Goal: Transaction & Acquisition: Purchase product/service

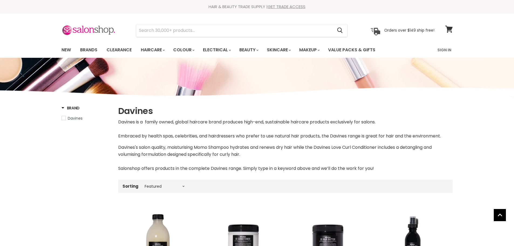
select select "manual"
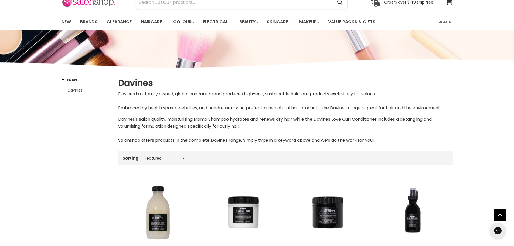
scroll to position [81, 0]
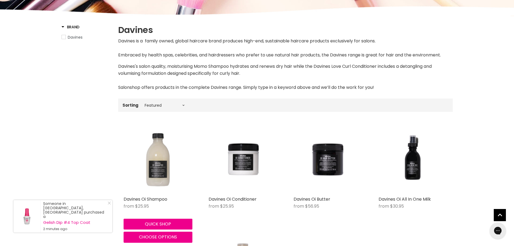
click at [157, 165] on img "Main content" at bounding box center [158, 159] width 69 height 69
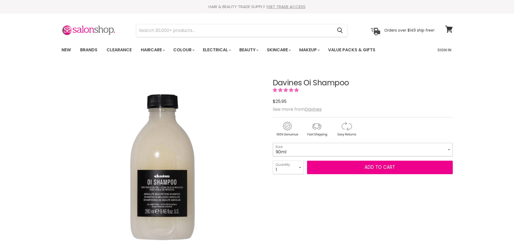
click at [305, 149] on select "90ml 280ml 1 Litre" at bounding box center [363, 150] width 180 height 14
click at [273, 143] on select "90ml 280ml 1 Litre" at bounding box center [363, 150] width 180 height 14
select select "1 Litre"
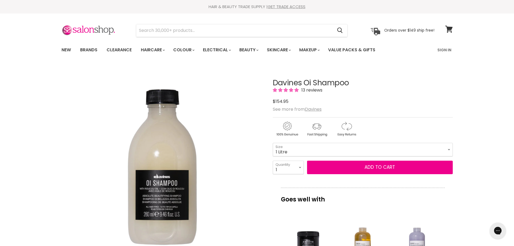
click at [237, 184] on img "Davines Oi Shampoo image. Click or Scroll to Zoom." at bounding box center [162, 166] width 202 height 202
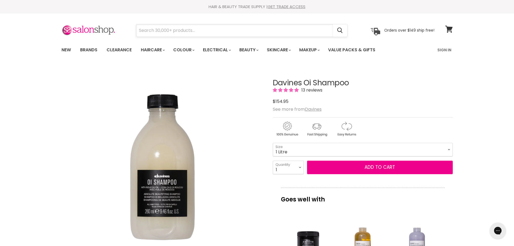
click at [162, 32] on input "Search" at bounding box center [234, 30] width 197 height 12
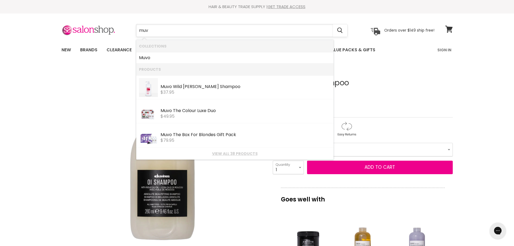
type input "muvo"
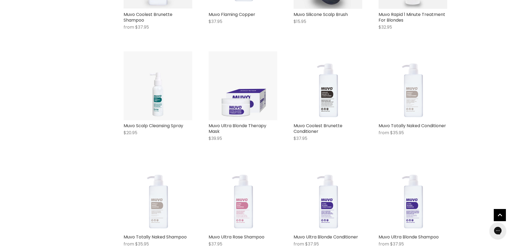
scroll to position [459, 0]
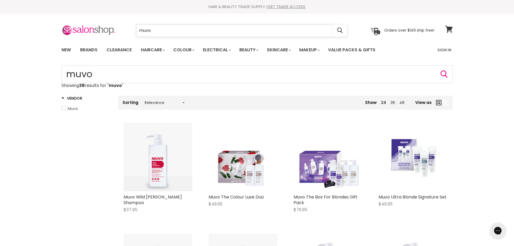
click at [164, 31] on input "muvo" at bounding box center [234, 30] width 197 height 12
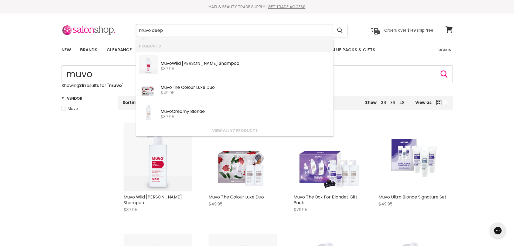
type input "muvo deep"
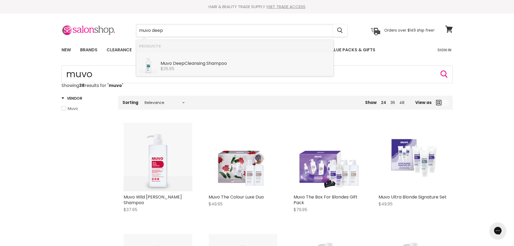
click at [188, 62] on div "Muvo Deep Cleansing Shampoo" at bounding box center [246, 64] width 170 height 6
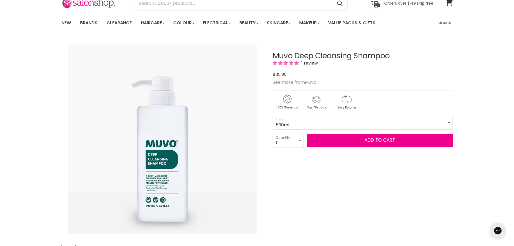
scroll to position [81, 0]
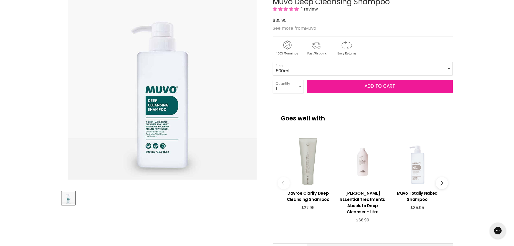
click at [369, 86] on span "Add to cart" at bounding box center [380, 86] width 31 height 6
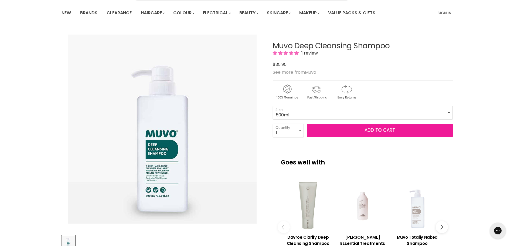
scroll to position [0, 0]
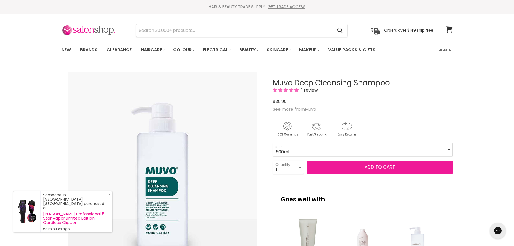
click at [370, 168] on span "Add to cart" at bounding box center [380, 167] width 31 height 6
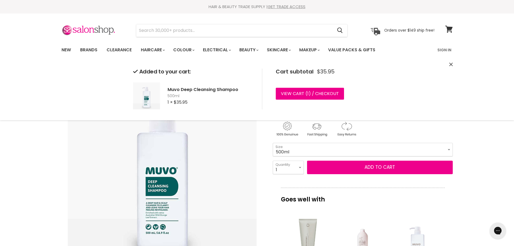
click at [331, 144] on select "500ml 1 Litre" at bounding box center [363, 150] width 180 height 14
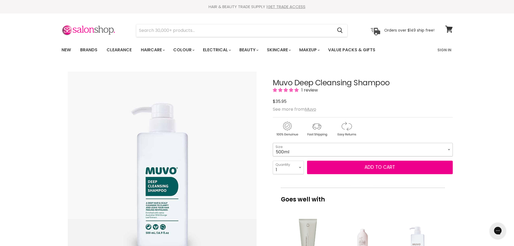
click at [331, 145] on select "500ml 1 Litre" at bounding box center [363, 150] width 180 height 14
click at [324, 149] on select "500ml 1 Litre" at bounding box center [363, 150] width 180 height 14
click at [273, 143] on select "500ml 1 Litre" at bounding box center [363, 150] width 180 height 14
click at [296, 150] on select "500ml 1 Litre" at bounding box center [363, 150] width 180 height 14
click at [273, 143] on select "500ml 1 Litre" at bounding box center [363, 150] width 180 height 14
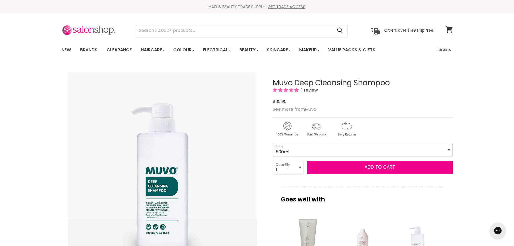
click at [313, 154] on select "500ml 1 Litre" at bounding box center [363, 150] width 180 height 14
click at [273, 143] on select "500ml 1 Litre" at bounding box center [363, 150] width 180 height 14
select select "1 Litre"
click at [283, 185] on div "Muvo Deep Cleansing Shampoo 1 review $0 $50.95 See more from Muvo 500ml - 1 Lit…" at bounding box center [363, 245] width 180 height 360
click at [188, 33] on input "Search" at bounding box center [234, 30] width 197 height 12
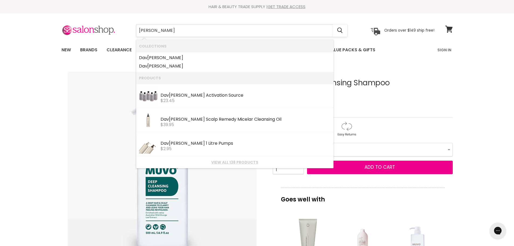
type input "davines"
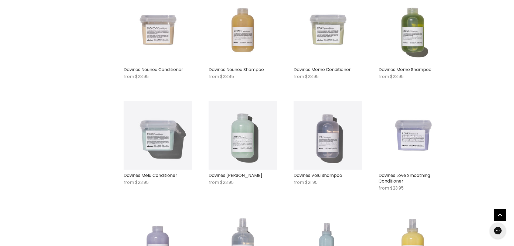
scroll to position [378, 0]
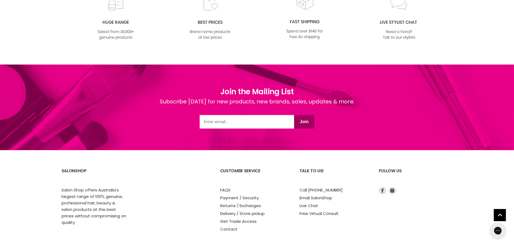
scroll to position [1276, 0]
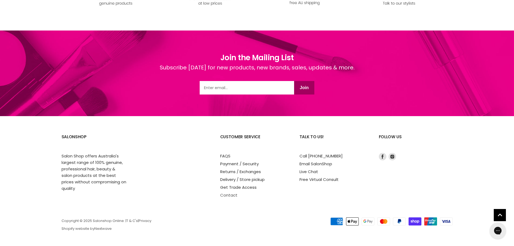
click at [234, 195] on link "Contact" at bounding box center [228, 195] width 17 height 6
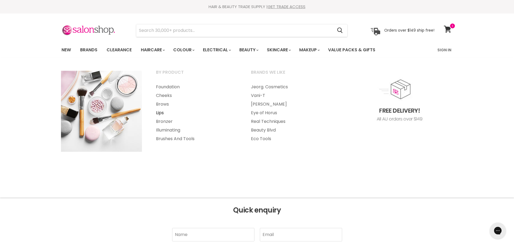
click at [163, 113] on link "Lips" at bounding box center [196, 113] width 94 height 9
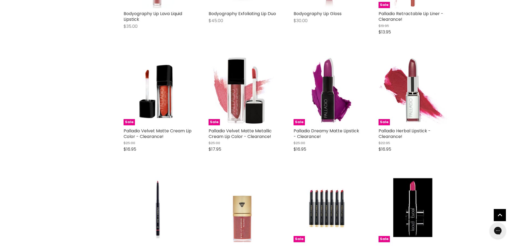
scroll to position [783, 0]
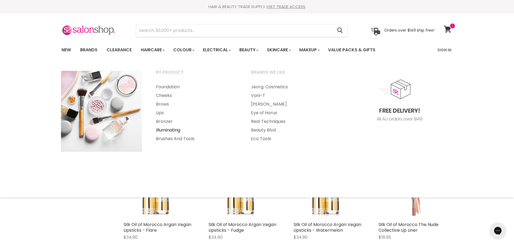
click at [177, 129] on link "Illuminating" at bounding box center [196, 130] width 94 height 9
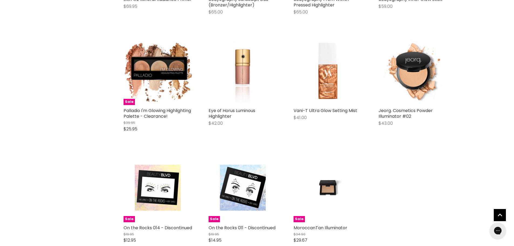
scroll to position [324, 0]
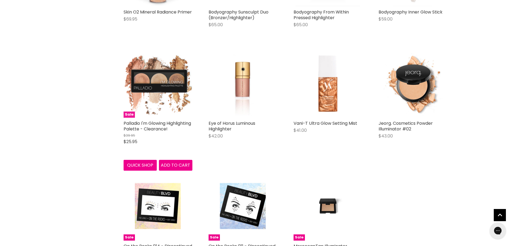
click at [160, 84] on img "Main content" at bounding box center [158, 83] width 69 height 69
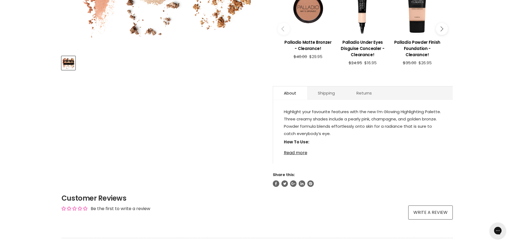
scroll to position [243, 0]
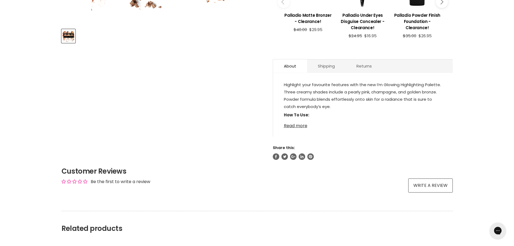
click at [306, 126] on link "Read more" at bounding box center [363, 124] width 158 height 8
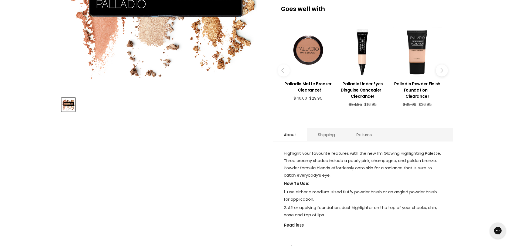
scroll to position [0, 0]
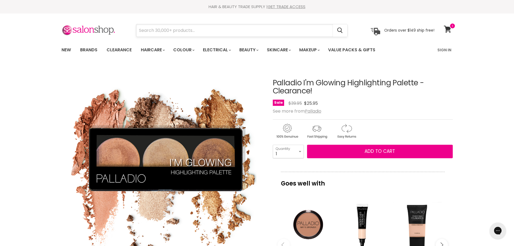
click at [182, 32] on input "Search" at bounding box center [234, 30] width 197 height 12
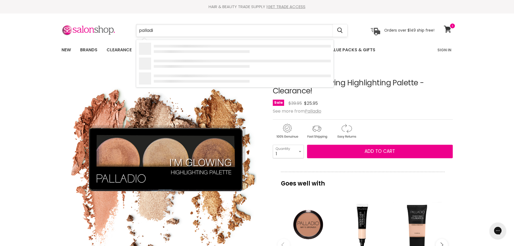
type input "palladio"
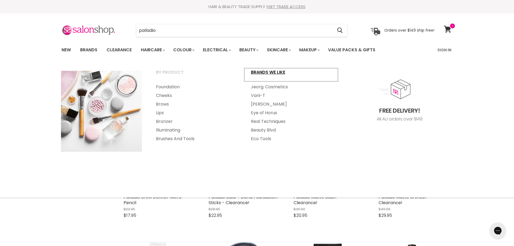
click at [262, 70] on link "Brands we like" at bounding box center [291, 75] width 94 height 14
click at [164, 95] on link "Cheeks" at bounding box center [196, 95] width 94 height 9
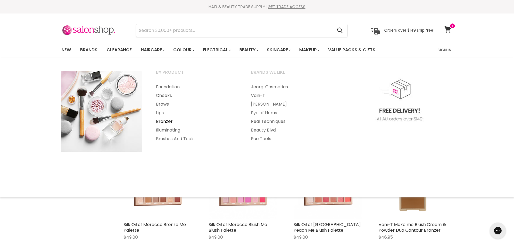
click at [162, 120] on link "Bronzer" at bounding box center [196, 121] width 94 height 9
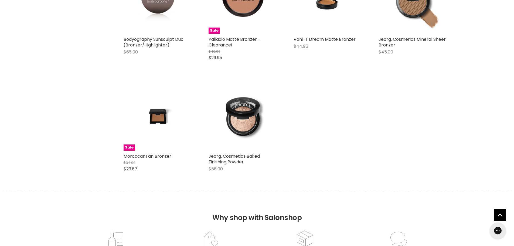
scroll to position [297, 0]
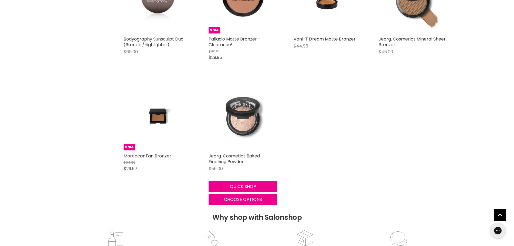
click at [249, 115] on img "Main content" at bounding box center [243, 116] width 69 height 69
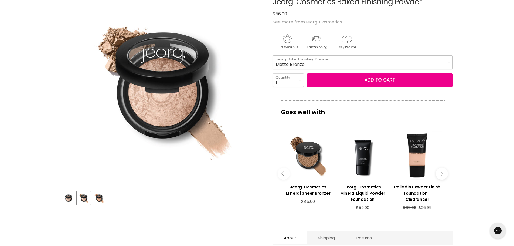
click at [298, 65] on select "Matte Bronze Satin Glow" at bounding box center [363, 62] width 180 height 14
click at [273, 55] on select "Matte Bronze Satin Glow" at bounding box center [363, 62] width 180 height 14
select select "Satin Glow"
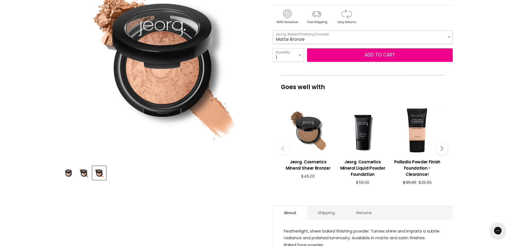
scroll to position [135, 0]
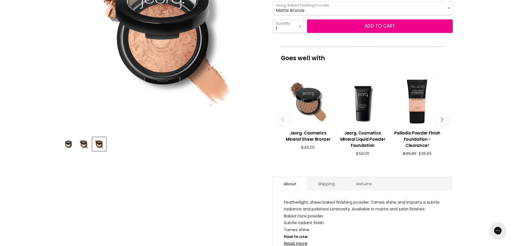
click at [85, 144] on img "Product thumbnails" at bounding box center [83, 144] width 13 height 13
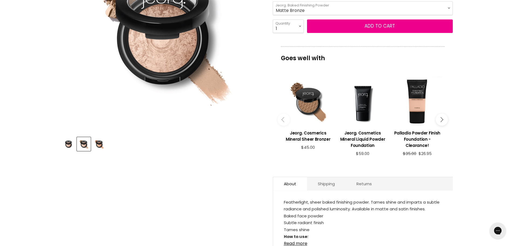
click at [66, 143] on img "Product thumbnails" at bounding box center [68, 144] width 13 height 13
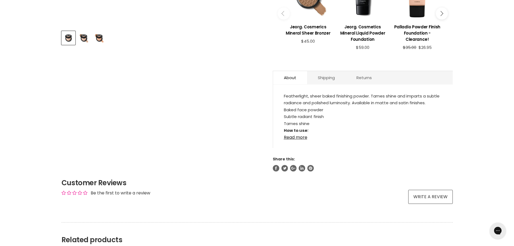
scroll to position [243, 0]
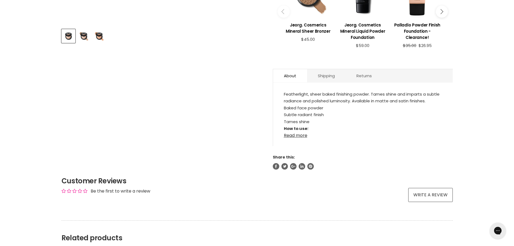
click at [302, 135] on link "Read more" at bounding box center [363, 134] width 158 height 8
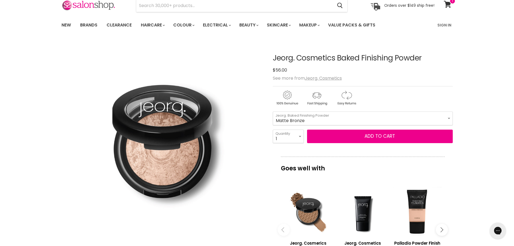
scroll to position [0, 0]
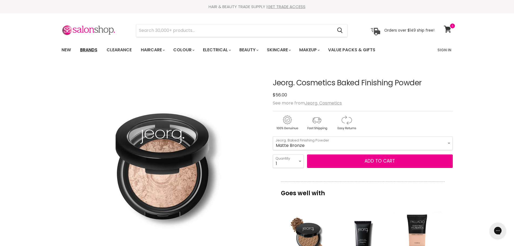
click at [93, 49] on link "Brands" at bounding box center [88, 49] width 25 height 11
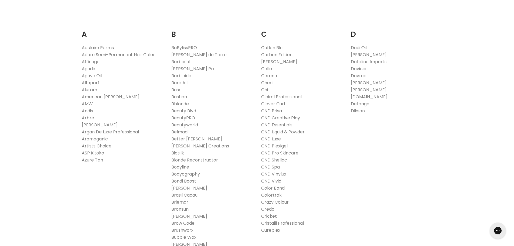
scroll to position [108, 0]
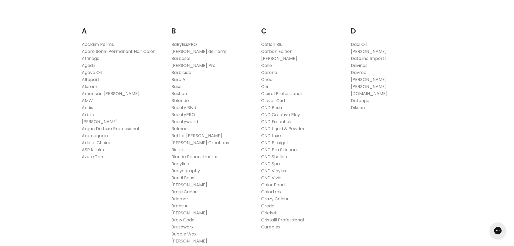
click at [362, 65] on link "Davines" at bounding box center [359, 65] width 17 height 6
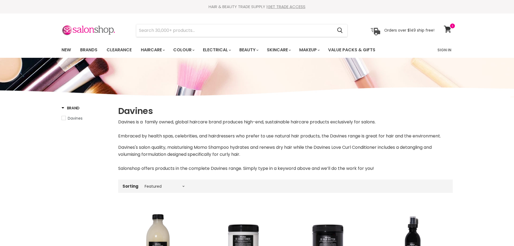
select select "manual"
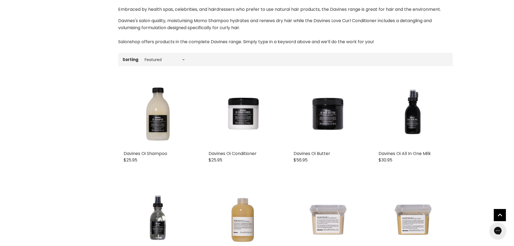
scroll to position [189, 0]
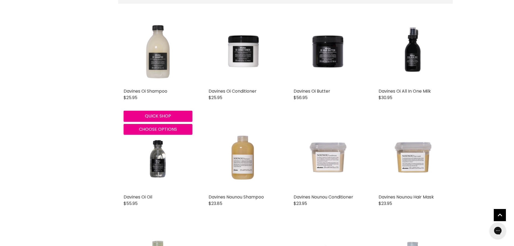
click at [157, 60] on img "Main content" at bounding box center [158, 51] width 69 height 69
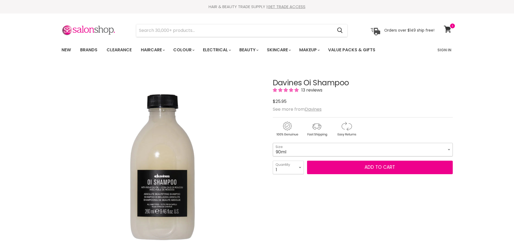
drag, startPoint x: 0, startPoint y: 0, endPoint x: 291, endPoint y: 149, distance: 326.6
click at [291, 149] on select "90ml 280ml 1 Litre" at bounding box center [363, 150] width 180 height 14
click at [273, 143] on select "90ml 280ml 1 Litre" at bounding box center [363, 150] width 180 height 14
select select "1 Litre"
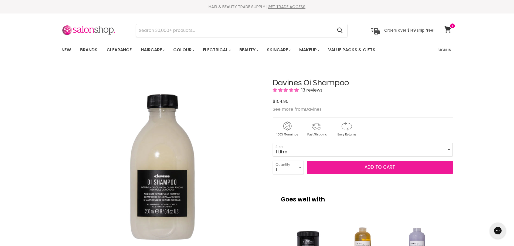
click at [366, 166] on button "Add to cart" at bounding box center [380, 168] width 146 height 14
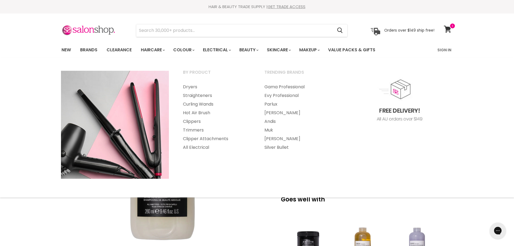
click at [0, 161] on div "By Product Dryers Straighteners Curling Wands" at bounding box center [257, 127] width 514 height 129
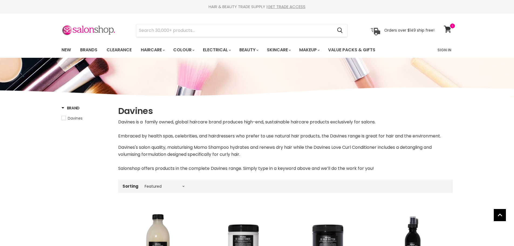
select select "manual"
click at [167, 33] on input "Search" at bounding box center [234, 30] width 197 height 12
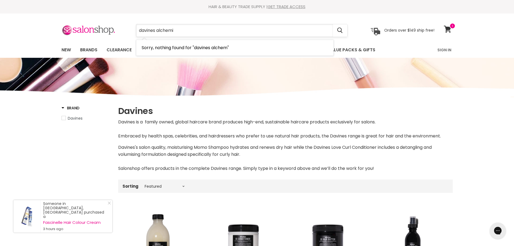
type input "davines alchemic"
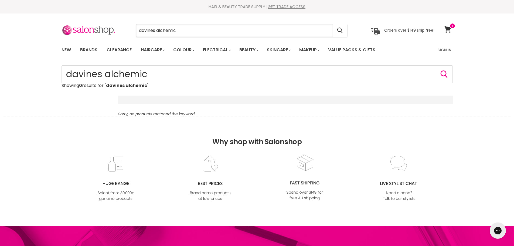
drag, startPoint x: 179, startPoint y: 29, endPoint x: 56, endPoint y: 15, distance: 123.7
click at [65, 16] on section "Menu davines alchemic Cancel" at bounding box center [257, 28] width 405 height 29
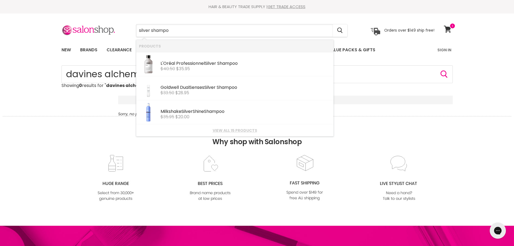
type input "silver shampoo"
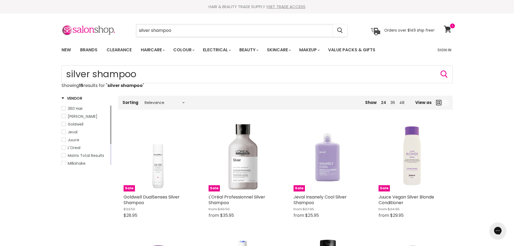
drag, startPoint x: 150, startPoint y: 29, endPoint x: 122, endPoint y: 29, distance: 28.1
click at [130, 29] on div "silver shampoo Cancel" at bounding box center [241, 30] width 239 height 12
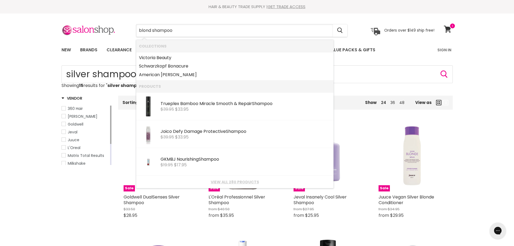
type input "blonde shampoo"
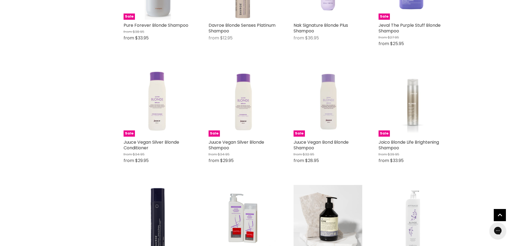
scroll to position [540, 0]
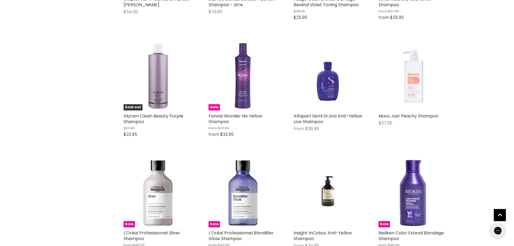
scroll to position [1188, 0]
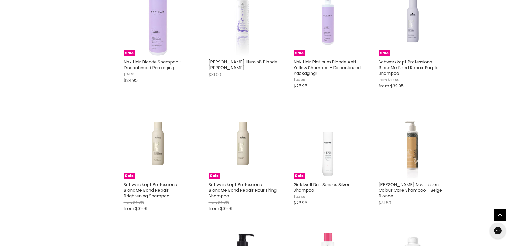
scroll to position [2052, 0]
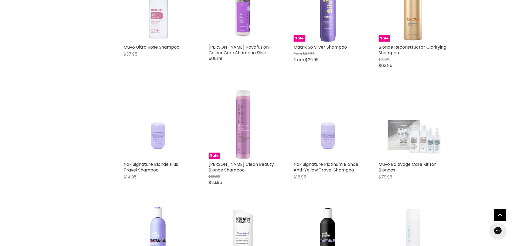
scroll to position [2749, 0]
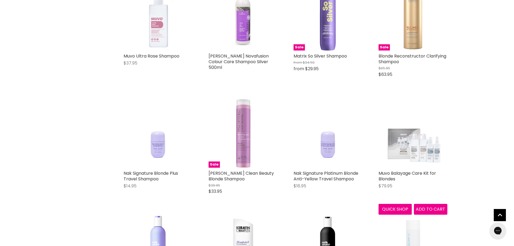
click at [400, 146] on img "Main content" at bounding box center [413, 133] width 69 height 69
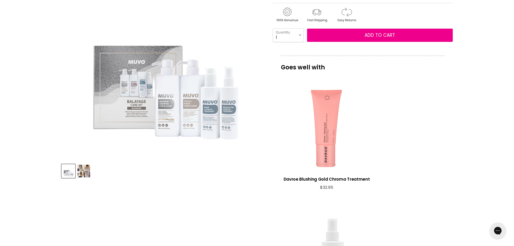
scroll to position [189, 0]
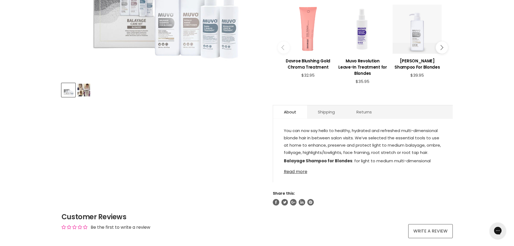
click at [300, 171] on link "Read more" at bounding box center [363, 170] width 158 height 8
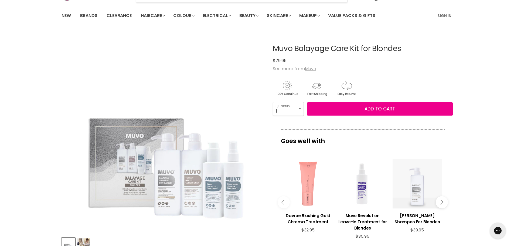
scroll to position [54, 0]
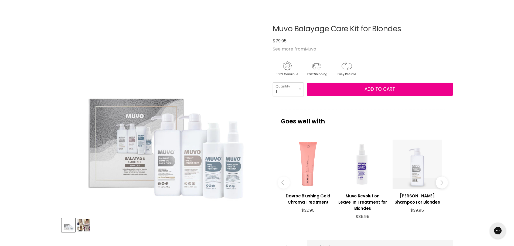
click at [167, 177] on img "Muvo Balayage Care Kit for Blondes image. Click or Scroll to Zoom." at bounding box center [162, 112] width 202 height 202
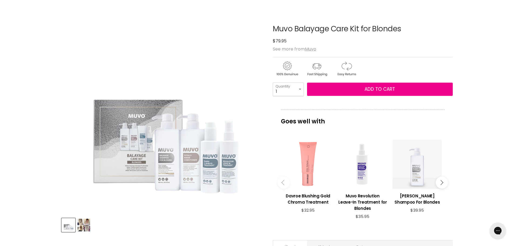
click at [80, 225] on img "Product thumbnails" at bounding box center [83, 225] width 13 height 13
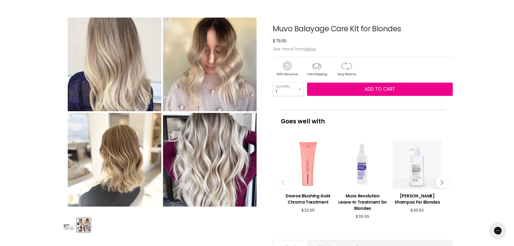
click at [62, 226] on img "Product thumbnails" at bounding box center [68, 225] width 13 height 13
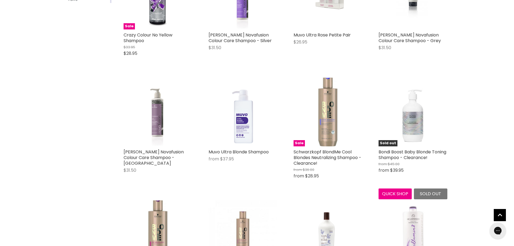
scroll to position [189, 0]
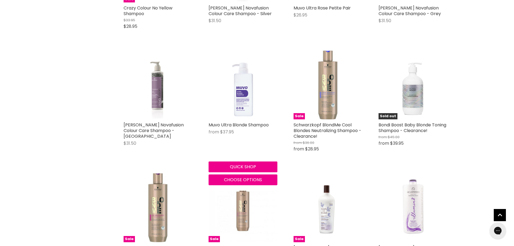
click at [241, 100] on img "Main content" at bounding box center [243, 84] width 69 height 69
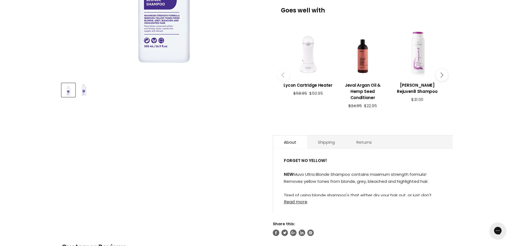
click at [295, 202] on link "Read more" at bounding box center [363, 200] width 158 height 8
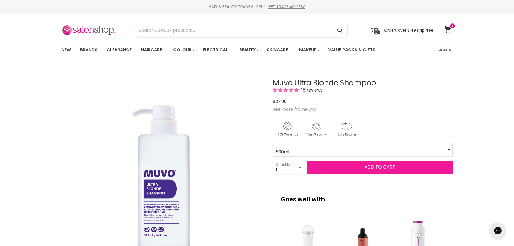
click at [379, 165] on span "Add to cart" at bounding box center [380, 167] width 31 height 6
click at [381, 166] on span "Add to cart" at bounding box center [380, 167] width 31 height 6
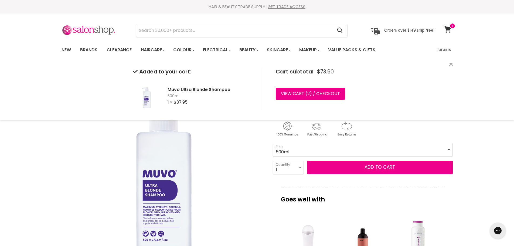
click at [96, 184] on img "Muvo Ultra Blonde Shampoo image. Click or Scroll to Zoom." at bounding box center [162, 166] width 202 height 202
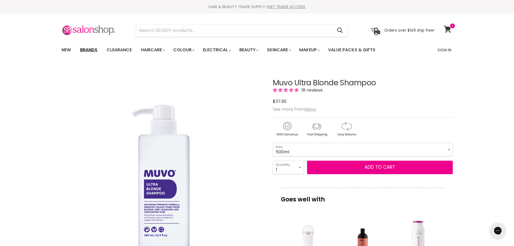
click at [88, 52] on link "Brands" at bounding box center [88, 49] width 25 height 11
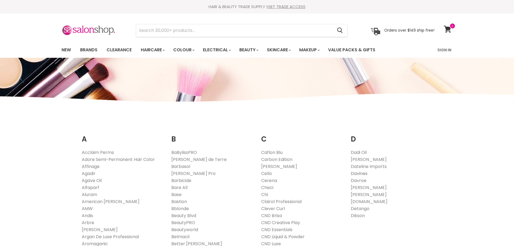
click at [361, 173] on link "Davines" at bounding box center [359, 173] width 17 height 6
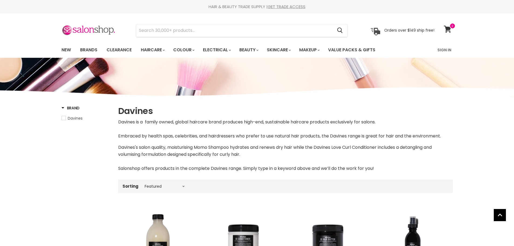
select select "manual"
click at [150, 206] on img "Main content" at bounding box center [158, 240] width 69 height 69
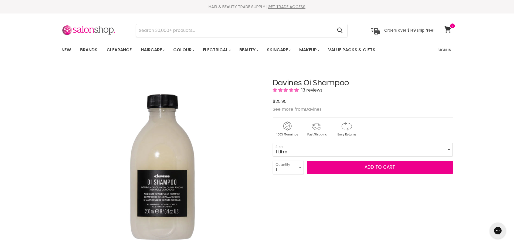
click at [273, 143] on select "90ml 280ml 1 Litre" at bounding box center [363, 150] width 180 height 14
select select "1 Litre"
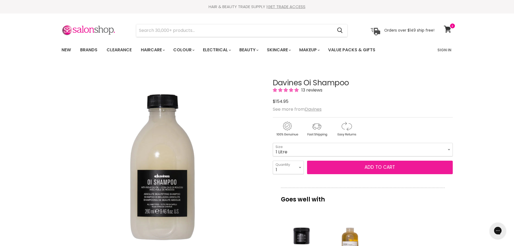
click at [375, 168] on button "Add to cart" at bounding box center [380, 168] width 146 height 14
click at [377, 166] on button "Add to cart" at bounding box center [380, 168] width 146 height 14
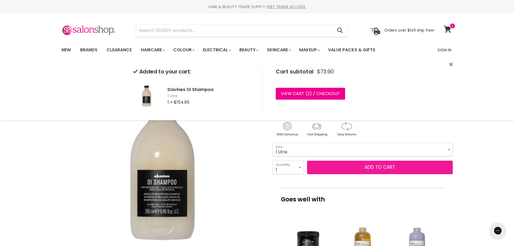
click at [384, 165] on button "Add to cart" at bounding box center [380, 168] width 146 height 14
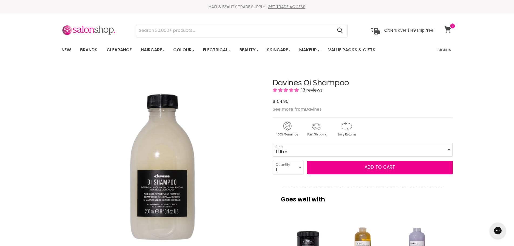
click at [451, 27] on span at bounding box center [453, 26] width 6 height 6
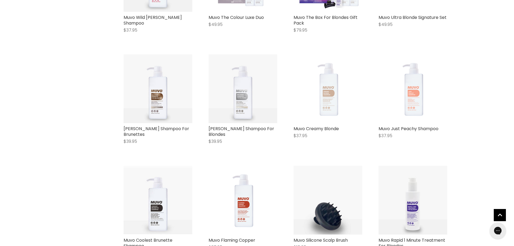
scroll to position [189, 0]
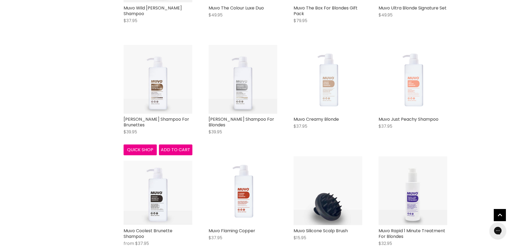
click at [153, 92] on img "Main content" at bounding box center [158, 79] width 69 height 69
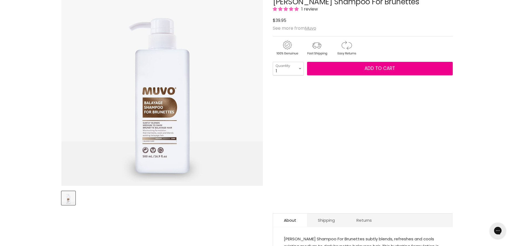
click at [161, 144] on img "Muvo Balayage Shampoo For Brunettes image. Click or Scroll to Zoom." at bounding box center [162, 85] width 202 height 202
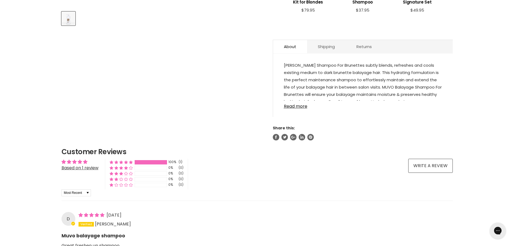
scroll to position [270, 0]
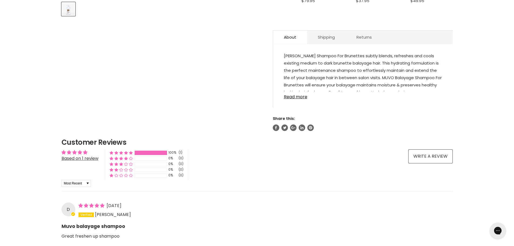
click at [299, 96] on link "Read more" at bounding box center [363, 95] width 158 height 8
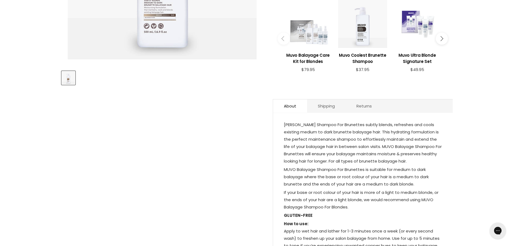
scroll to position [108, 0]
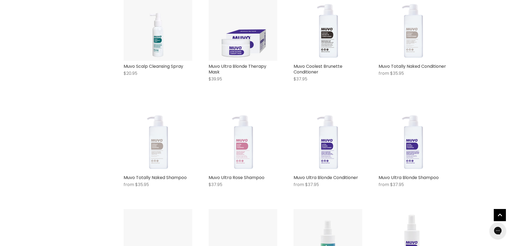
scroll to position [467, 0]
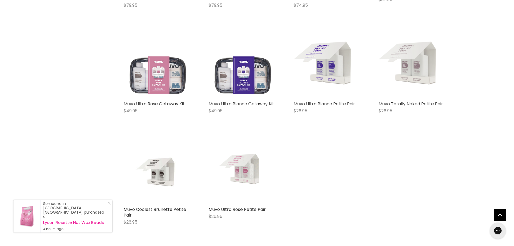
scroll to position [980, 0]
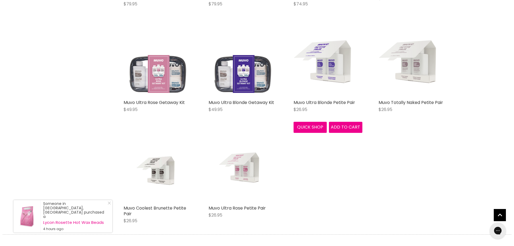
click at [336, 58] on img "Main content" at bounding box center [328, 62] width 69 height 69
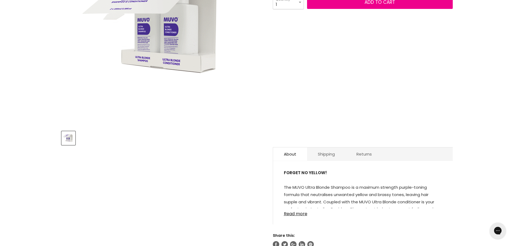
scroll to position [216, 0]
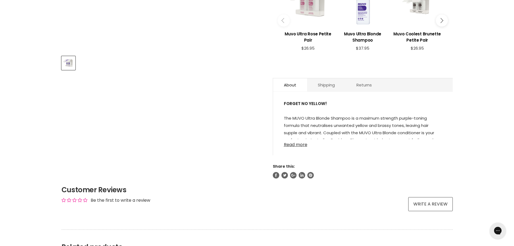
click at [292, 145] on link "Read more" at bounding box center [363, 143] width 158 height 8
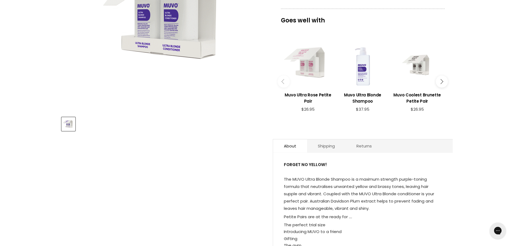
scroll to position [81, 0]
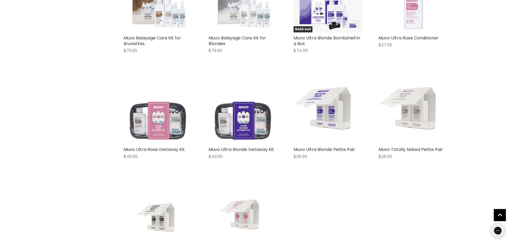
scroll to position [259, 0]
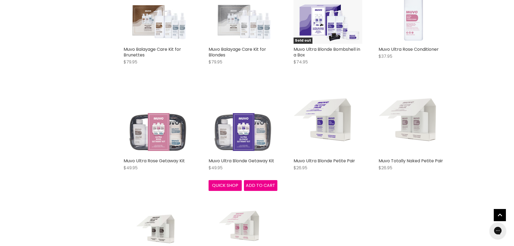
click at [249, 139] on img "Main content" at bounding box center [243, 120] width 69 height 69
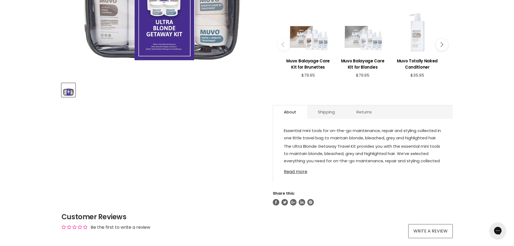
click at [298, 172] on link "Read more" at bounding box center [363, 170] width 158 height 8
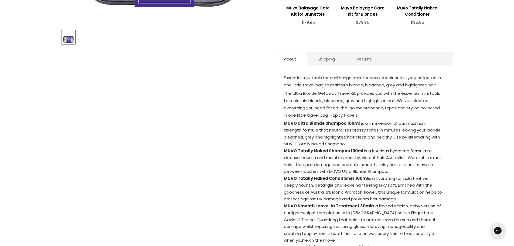
scroll to position [243, 0]
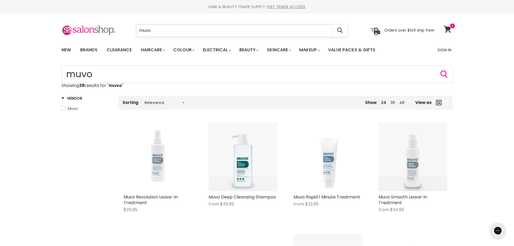
click at [156, 32] on input "muvo" at bounding box center [234, 30] width 197 height 12
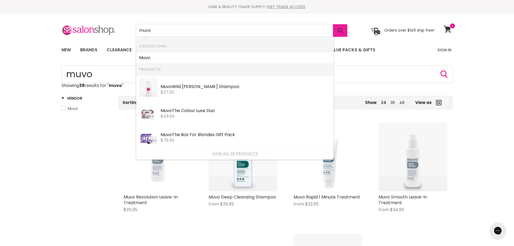
click at [338, 31] on icon "Search" at bounding box center [340, 31] width 5 height 6
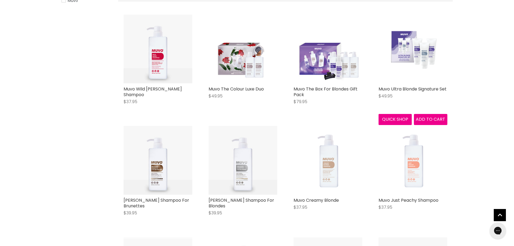
click at [404, 50] on img "Main content" at bounding box center [413, 48] width 69 height 49
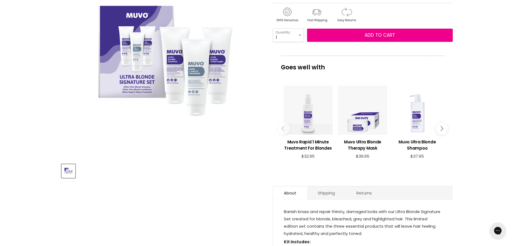
scroll to position [189, 0]
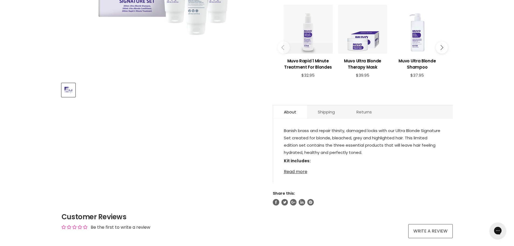
click at [297, 172] on link "Read more" at bounding box center [363, 170] width 158 height 8
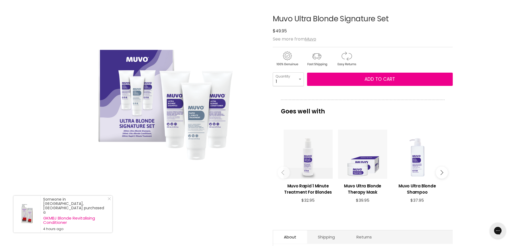
scroll to position [0, 0]
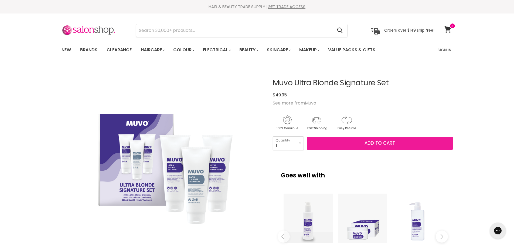
click at [375, 143] on span "Add to cart" at bounding box center [380, 143] width 31 height 6
click at [369, 141] on span "Add to cart" at bounding box center [380, 143] width 31 height 6
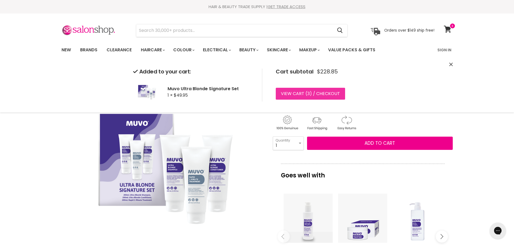
click at [326, 95] on link "View cart ( 3 ) / Checkout" at bounding box center [310, 94] width 69 height 12
